Goal: Find specific page/section

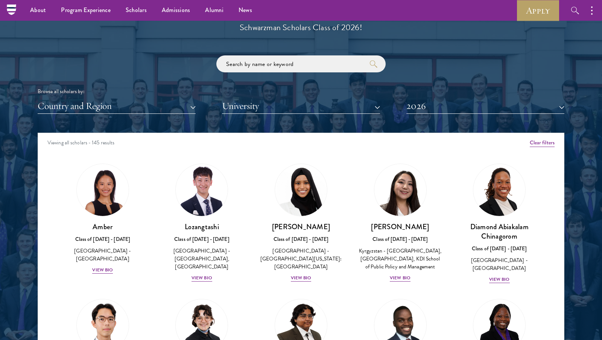
scroll to position [852, 0]
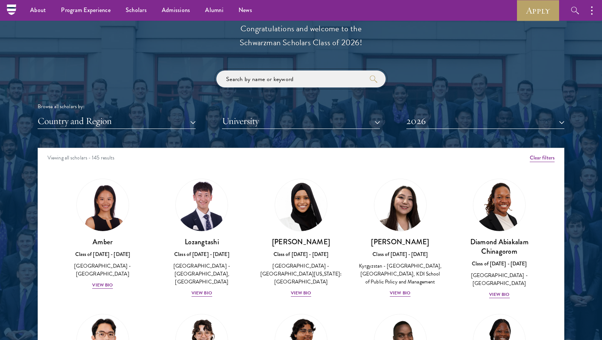
click at [236, 77] on input "search" at bounding box center [301, 78] width 169 height 17
click button "submit" at bounding box center [0, 0] width 0 height 0
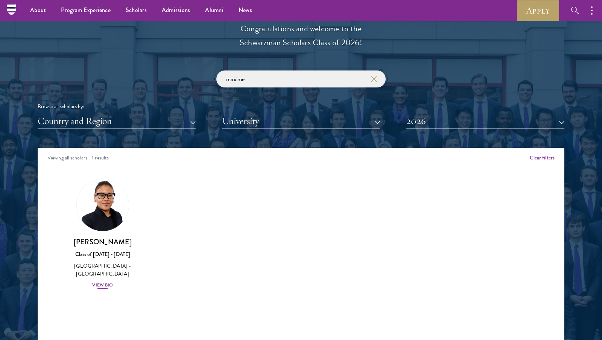
type input "maxime"
click at [104, 237] on h3 "[PERSON_NAME]" at bounding box center [103, 241] width 84 height 9
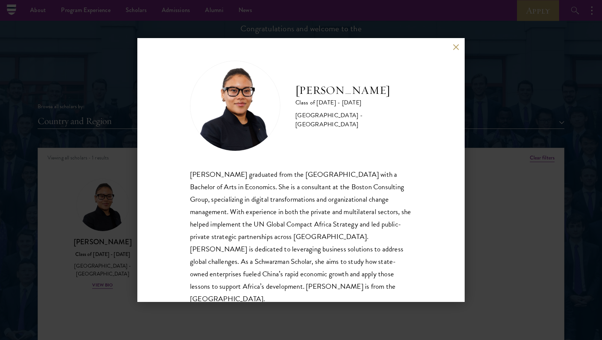
click at [454, 47] on button at bounding box center [456, 47] width 6 height 6
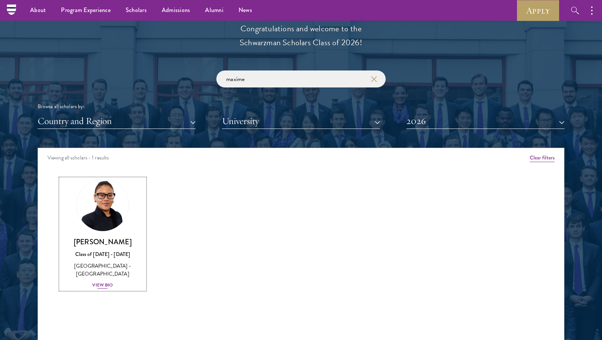
click at [107, 239] on h3 "[PERSON_NAME]" at bounding box center [103, 241] width 84 height 9
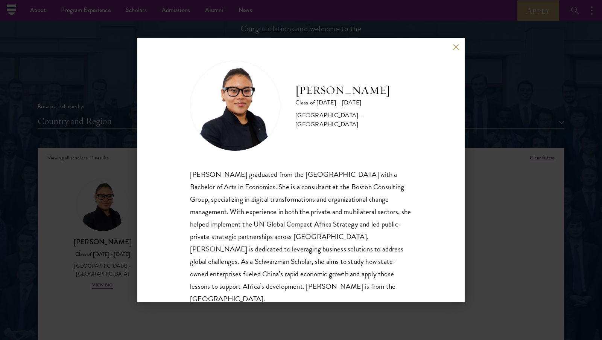
click at [451, 46] on div "[PERSON_NAME] Class of [DATE] - [DATE] [GEOGRAPHIC_DATA] - [GEOGRAPHIC_DATA] [P…" at bounding box center [301, 170] width 328 height 264
click at [457, 44] on button at bounding box center [456, 47] width 6 height 6
